Goal: Use online tool/utility: Use online tool/utility

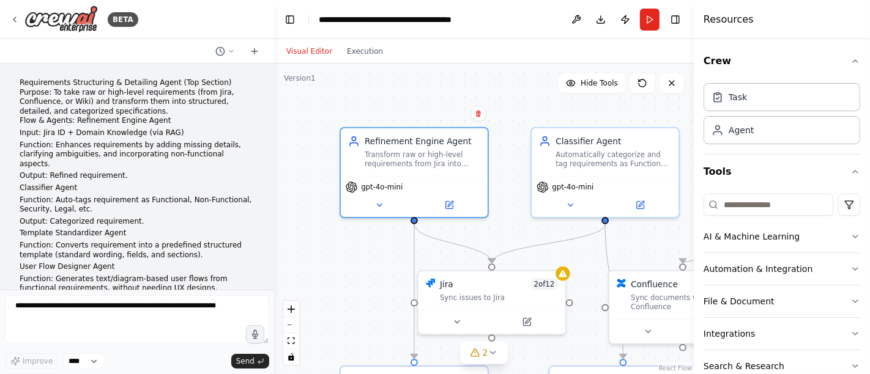
scroll to position [1775, 0]
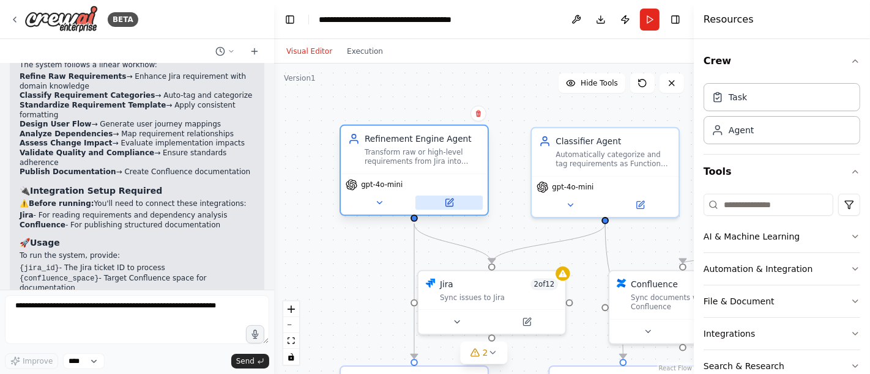
click at [456, 204] on button at bounding box center [448, 203] width 67 height 14
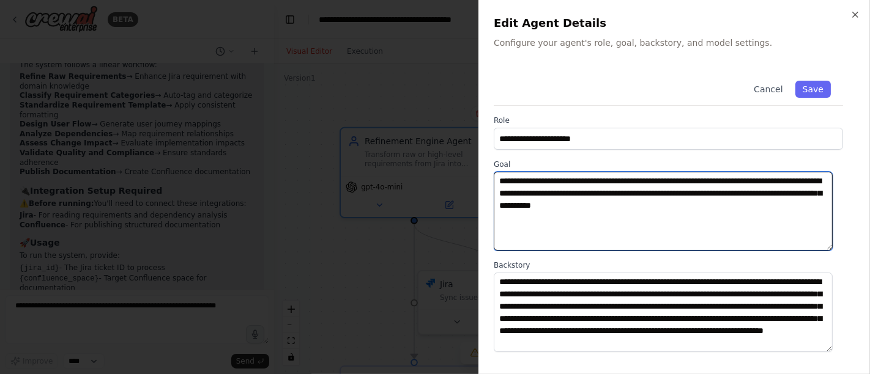
drag, startPoint x: 755, startPoint y: 207, endPoint x: 495, endPoint y: 184, distance: 260.4
click at [495, 184] on textarea "**********" at bounding box center [663, 211] width 339 height 79
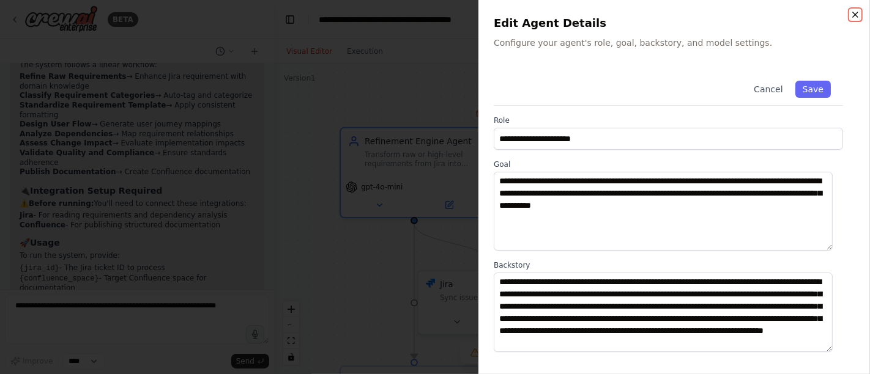
click at [858, 17] on icon "button" at bounding box center [855, 14] width 5 height 5
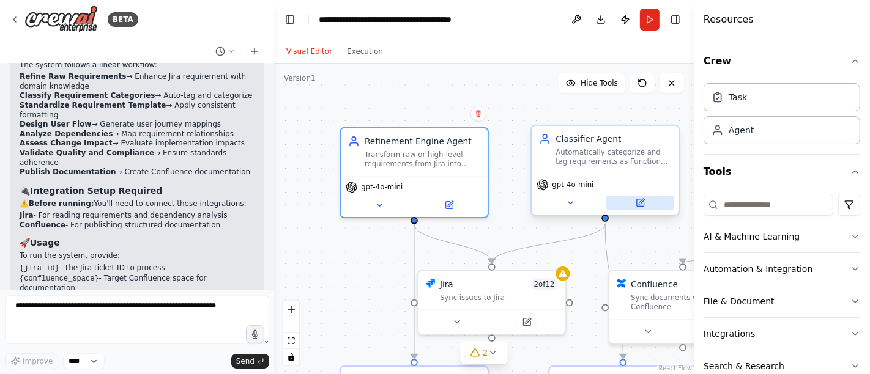
click at [645, 202] on button at bounding box center [639, 203] width 67 height 14
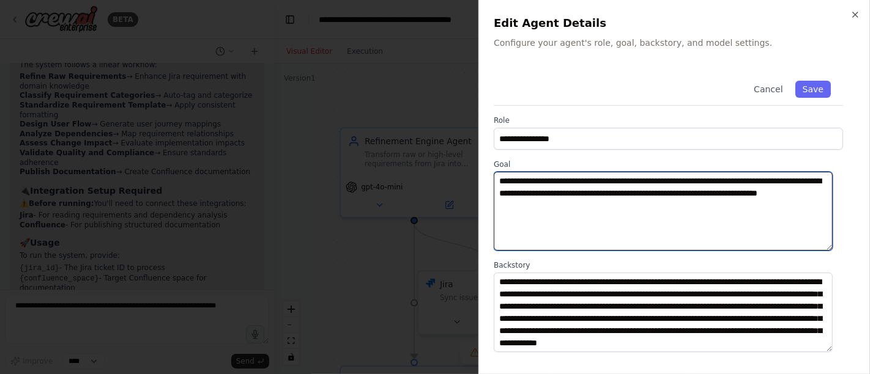
drag, startPoint x: 603, startPoint y: 210, endPoint x: 498, endPoint y: 180, distance: 109.4
click at [498, 180] on textarea "**********" at bounding box center [663, 211] width 339 height 79
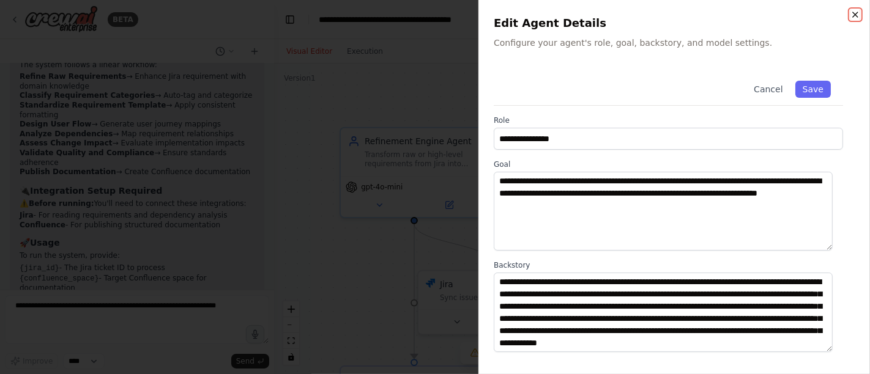
click at [854, 15] on icon "button" at bounding box center [855, 15] width 10 height 10
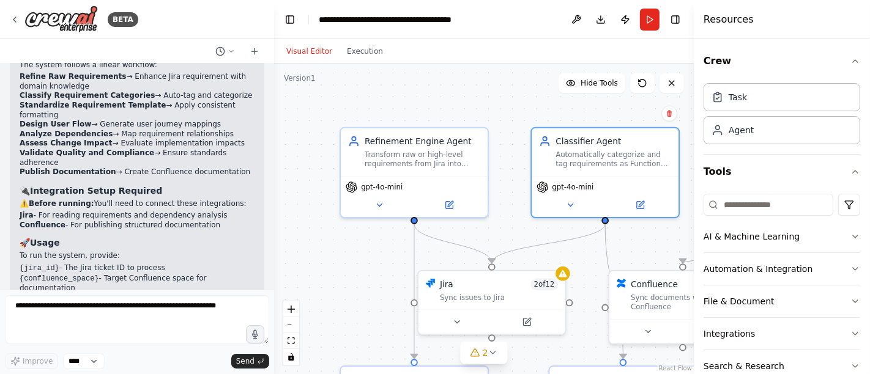
click at [492, 108] on div ".deletable-edge-delete-btn { width: 20px; height: 20px; border: 0px solid #ffff…" at bounding box center [484, 219] width 420 height 311
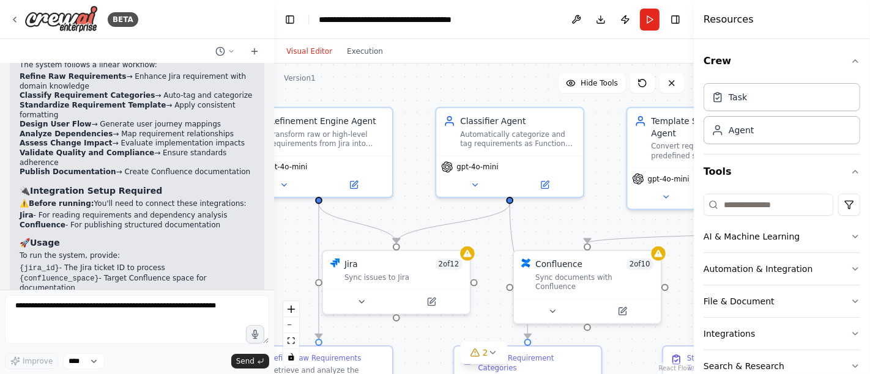
drag, startPoint x: 357, startPoint y: 269, endPoint x: 232, endPoint y: 240, distance: 128.0
click at [232, 240] on div "BETA Requirements Structuring & Detailing Agent (Top Section) Purpose: To take …" at bounding box center [435, 187] width 870 height 374
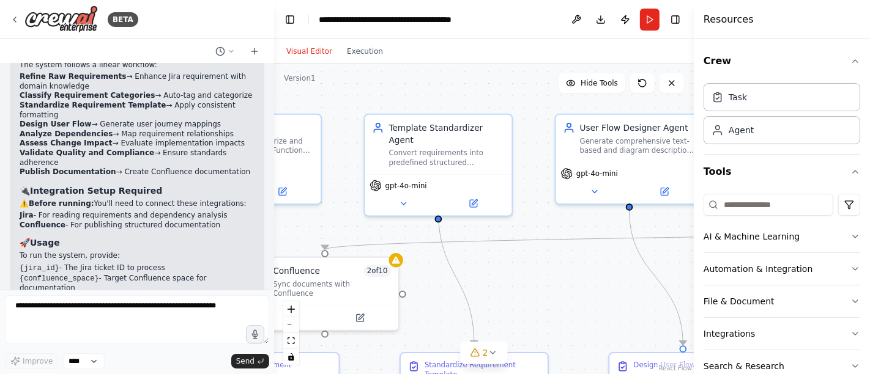
drag, startPoint x: 584, startPoint y: 199, endPoint x: 351, endPoint y: 214, distance: 233.5
click at [351, 214] on div ".deletable-edge-delete-btn { width: 20px; height: 20px; border: 0px solid #ffff…" at bounding box center [484, 219] width 420 height 311
click at [475, 198] on icon at bounding box center [475, 201] width 6 height 6
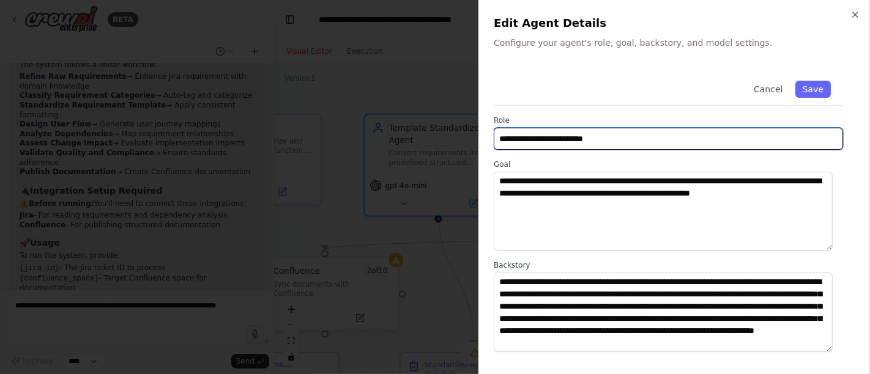
drag, startPoint x: 631, startPoint y: 139, endPoint x: 420, endPoint y: 156, distance: 211.1
click at [420, 156] on body "BETA Requirements Structuring & Detailing Agent (Top Section) Purpose: To take …" at bounding box center [435, 187] width 870 height 374
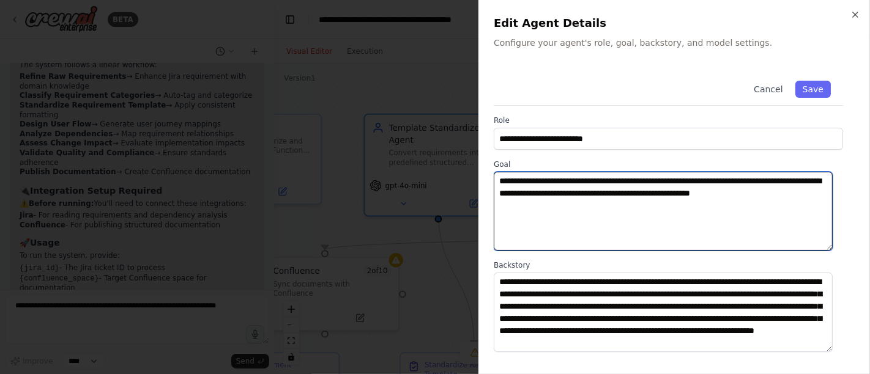
drag, startPoint x: 825, startPoint y: 191, endPoint x: 498, endPoint y: 181, distance: 326.8
click at [498, 181] on textarea "**********" at bounding box center [663, 211] width 339 height 79
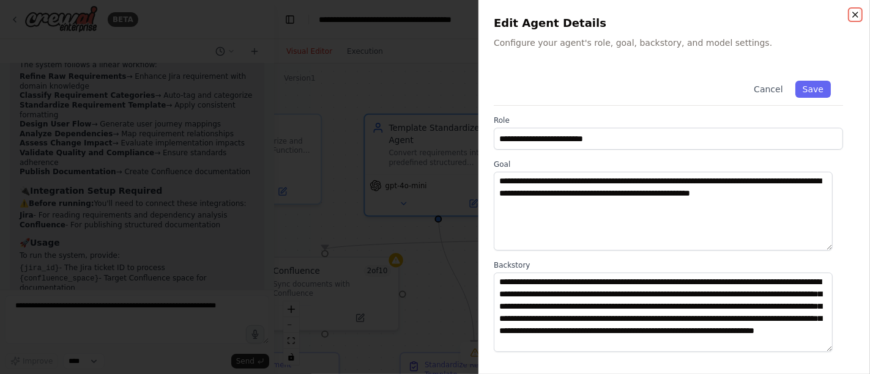
click at [853, 14] on icon "button" at bounding box center [855, 15] width 10 height 10
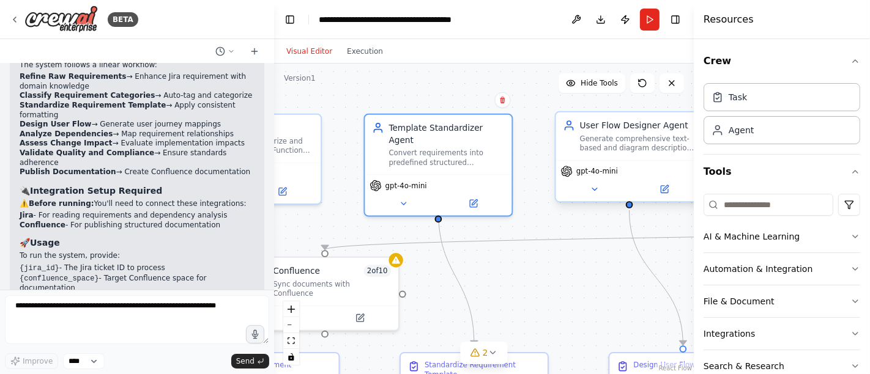
click at [631, 150] on div "Generate comprehensive text-based and diagram descriptions of user flows from f…" at bounding box center [638, 143] width 116 height 19
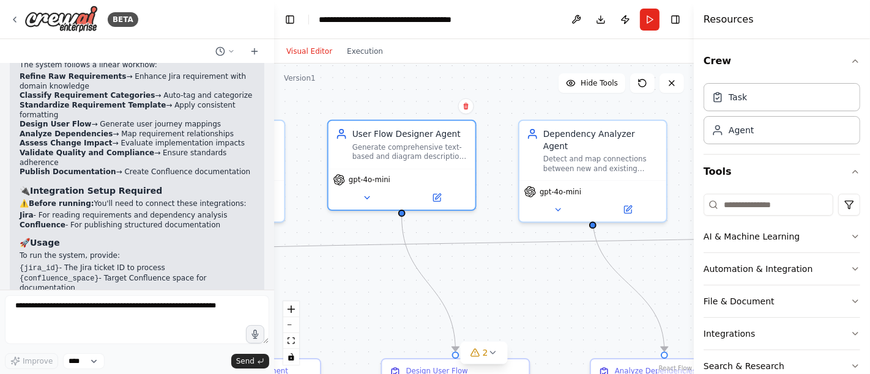
drag, startPoint x: 538, startPoint y: 109, endPoint x: 311, endPoint y: 115, distance: 227.6
click at [311, 115] on div ".deletable-edge-delete-btn { width: 20px; height: 20px; border: 0px solid #ffff…" at bounding box center [484, 219] width 420 height 311
click at [438, 198] on icon at bounding box center [436, 195] width 7 height 7
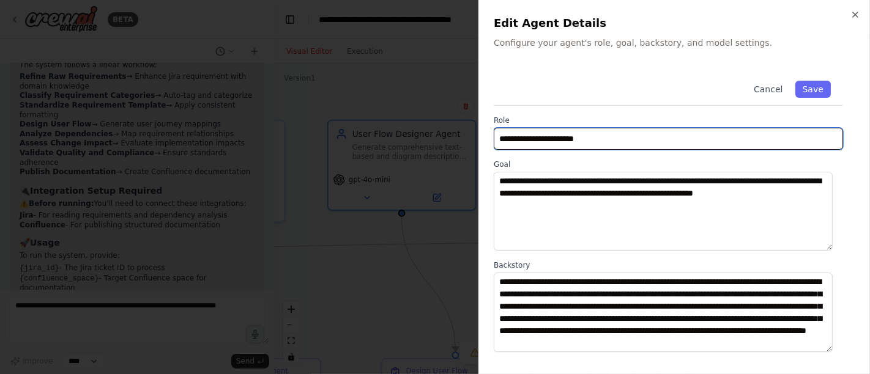
drag, startPoint x: 637, startPoint y: 139, endPoint x: 405, endPoint y: 154, distance: 232.3
click at [405, 154] on body "BETA Requirements Structuring & Detailing Agent (Top Section) Purpose: To take …" at bounding box center [435, 187] width 870 height 374
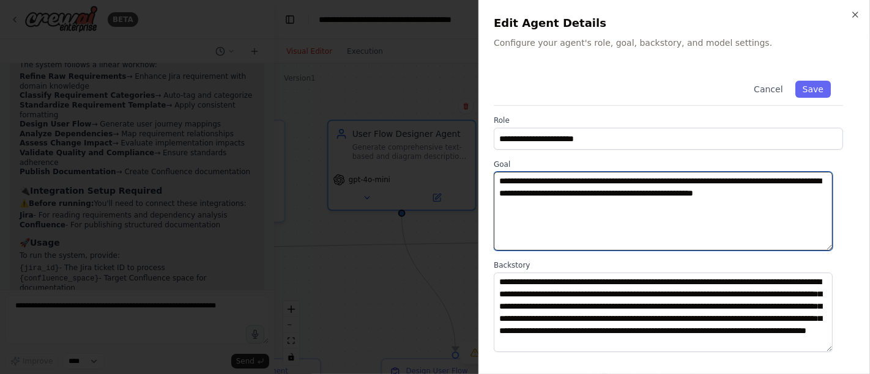
drag, startPoint x: 545, startPoint y: 203, endPoint x: 500, endPoint y: 176, distance: 53.0
click at [500, 176] on textarea "**********" at bounding box center [663, 211] width 339 height 79
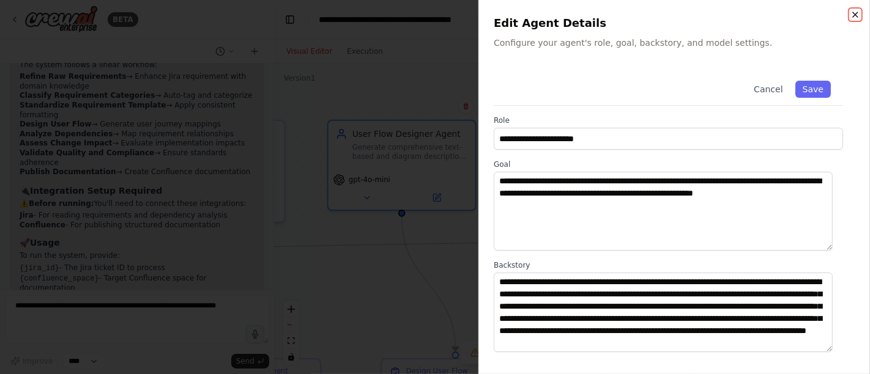
click at [855, 17] on icon "button" at bounding box center [855, 15] width 10 height 10
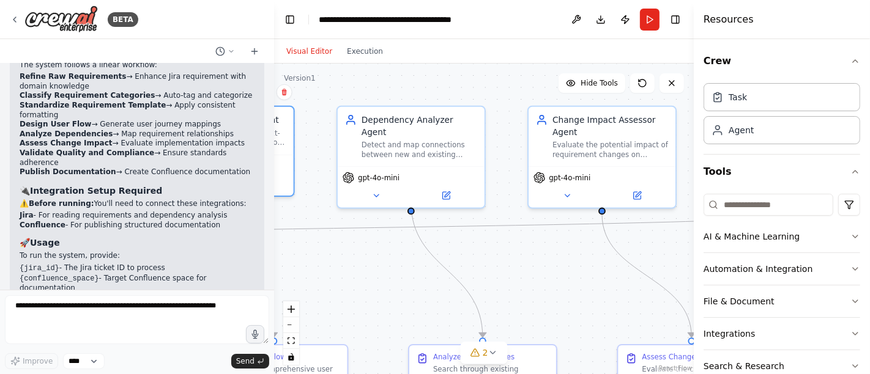
drag, startPoint x: 555, startPoint y: 265, endPoint x: 393, endPoint y: 218, distance: 169.4
click at [374, 251] on div ".deletable-edge-delete-btn { width: 20px; height: 20px; border: 0px solid #ffff…" at bounding box center [484, 219] width 420 height 311
click at [458, 186] on button at bounding box center [445, 193] width 67 height 14
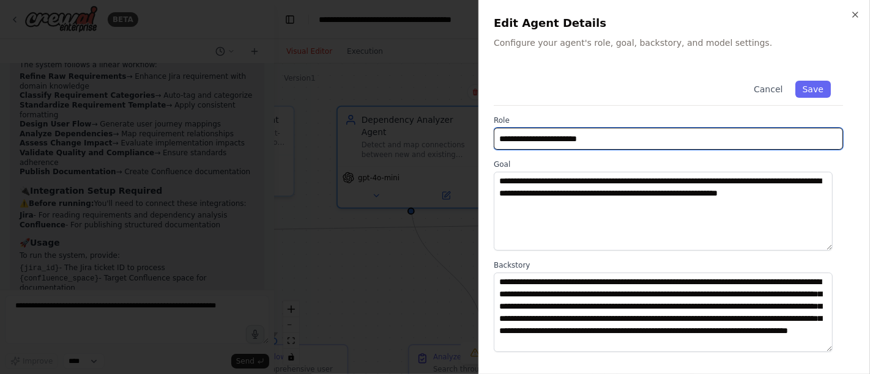
drag, startPoint x: 659, startPoint y: 139, endPoint x: 477, endPoint y: 157, distance: 182.5
click at [477, 157] on body "BETA Requirements Structuring & Detailing Agent (Top Section) Purpose: To take …" at bounding box center [435, 187] width 870 height 374
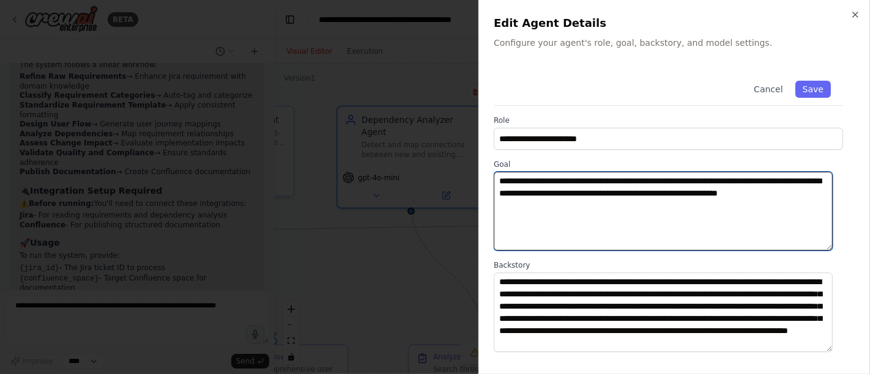
drag, startPoint x: 525, startPoint y: 197, endPoint x: 495, endPoint y: 184, distance: 33.2
click at [495, 184] on textarea "**********" at bounding box center [663, 211] width 339 height 79
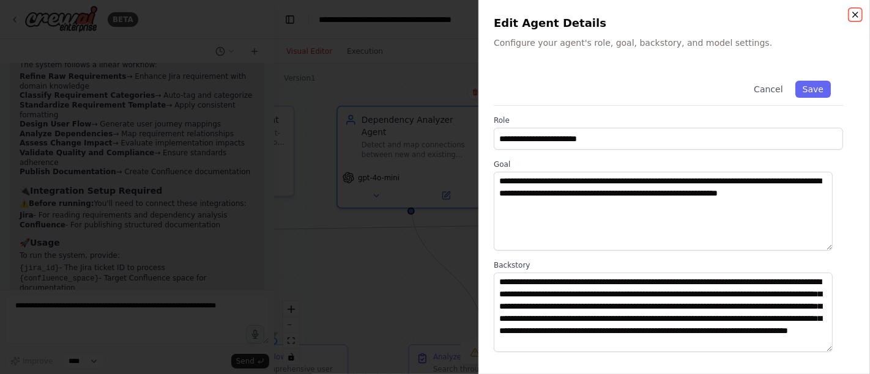
click at [856, 13] on icon "button" at bounding box center [855, 15] width 10 height 10
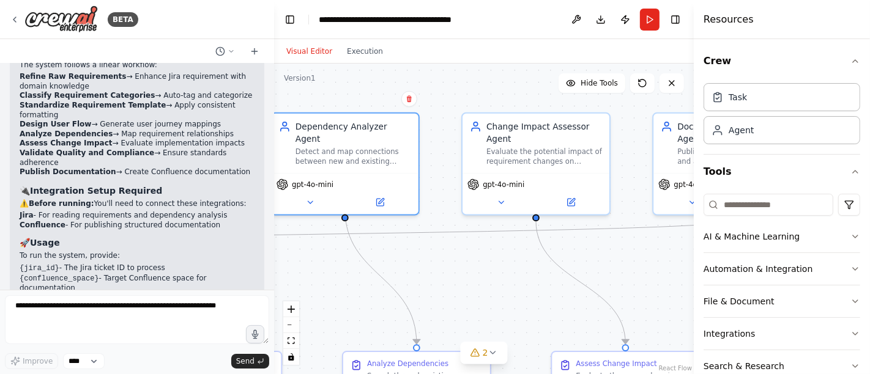
drag, startPoint x: 558, startPoint y: 256, endPoint x: 498, endPoint y: 218, distance: 70.9
click at [492, 262] on div ".deletable-edge-delete-btn { width: 20px; height: 20px; border: 0px solid #ffff…" at bounding box center [484, 219] width 420 height 311
click at [561, 137] on div "Change Impact Assessor Agent" at bounding box center [544, 130] width 116 height 24
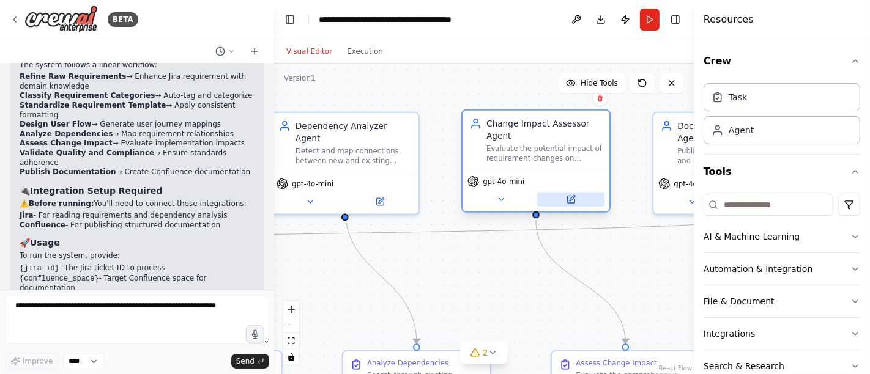
click at [576, 202] on button at bounding box center [570, 199] width 67 height 14
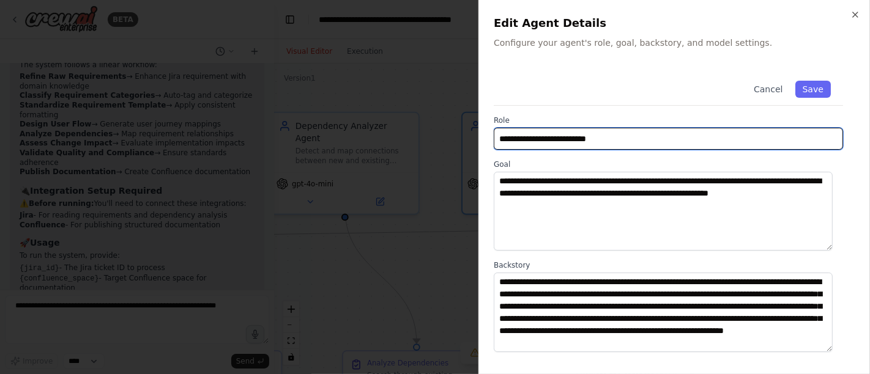
drag, startPoint x: 644, startPoint y: 136, endPoint x: 447, endPoint y: 152, distance: 197.5
click at [447, 152] on body "BETA Requirements Structuring & Detailing Agent (Top Section) Purpose: To take …" at bounding box center [435, 187] width 870 height 374
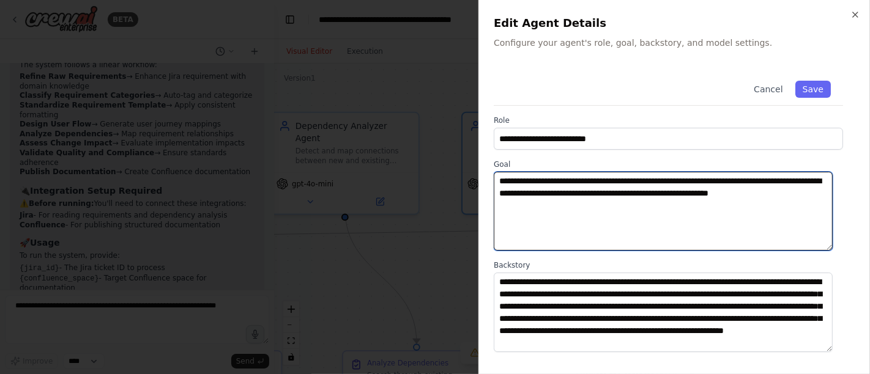
drag, startPoint x: 557, startPoint y: 203, endPoint x: 476, endPoint y: 179, distance: 84.4
click at [476, 179] on body "BETA Requirements Structuring & Detailing Agent (Top Section) Purpose: To take …" at bounding box center [435, 187] width 870 height 374
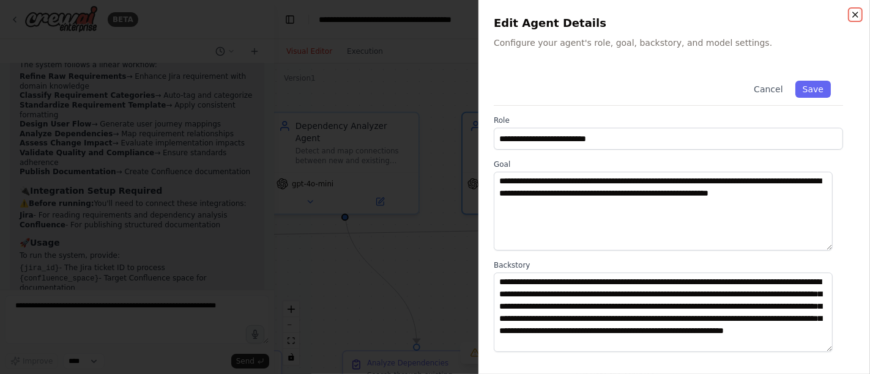
click at [856, 17] on icon "button" at bounding box center [855, 15] width 10 height 10
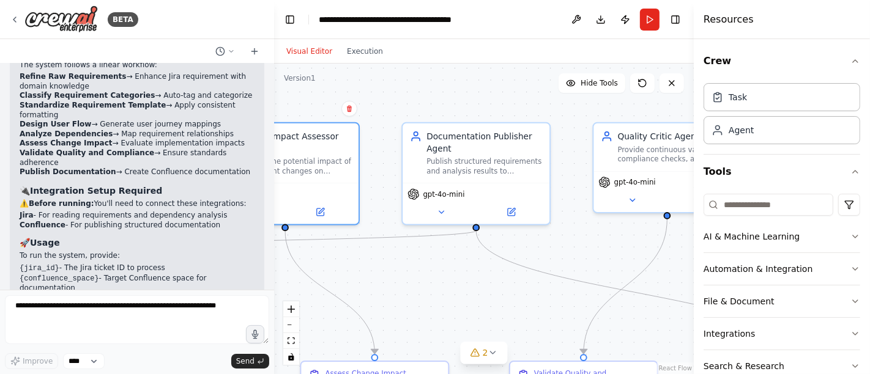
drag, startPoint x: 636, startPoint y: 240, endPoint x: 385, endPoint y: 251, distance: 251.0
click at [385, 251] on div ".deletable-edge-delete-btn { width: 20px; height: 20px; border: 0px solid #ffff…" at bounding box center [484, 219] width 420 height 311
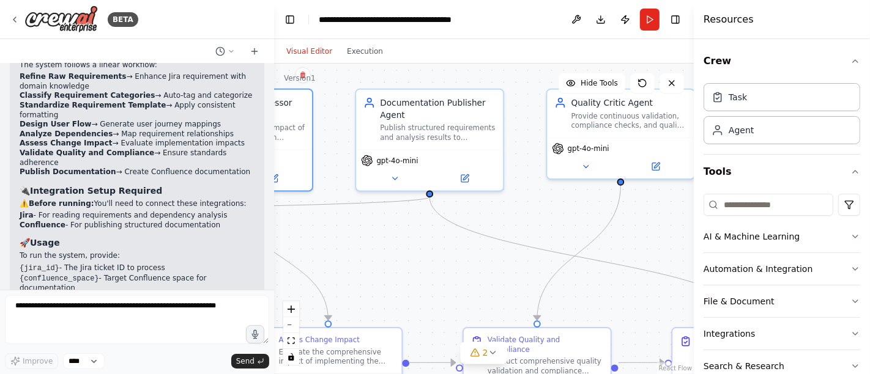
drag, startPoint x: 554, startPoint y: 263, endPoint x: 507, endPoint y: 229, distance: 57.4
click at [507, 229] on div ".deletable-edge-delete-btn { width: 20px; height: 20px; border: 0px solid #ffff…" at bounding box center [484, 219] width 420 height 311
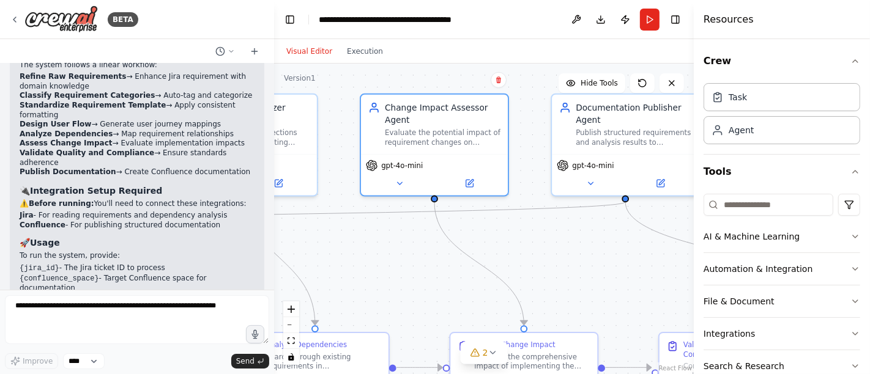
drag, startPoint x: 386, startPoint y: 275, endPoint x: 582, endPoint y: 280, distance: 195.8
click at [582, 280] on div ".deletable-edge-delete-btn { width: 20px; height: 20px; border: 0px solid #ffff…" at bounding box center [484, 219] width 420 height 311
